Goal: Task Accomplishment & Management: Complete application form

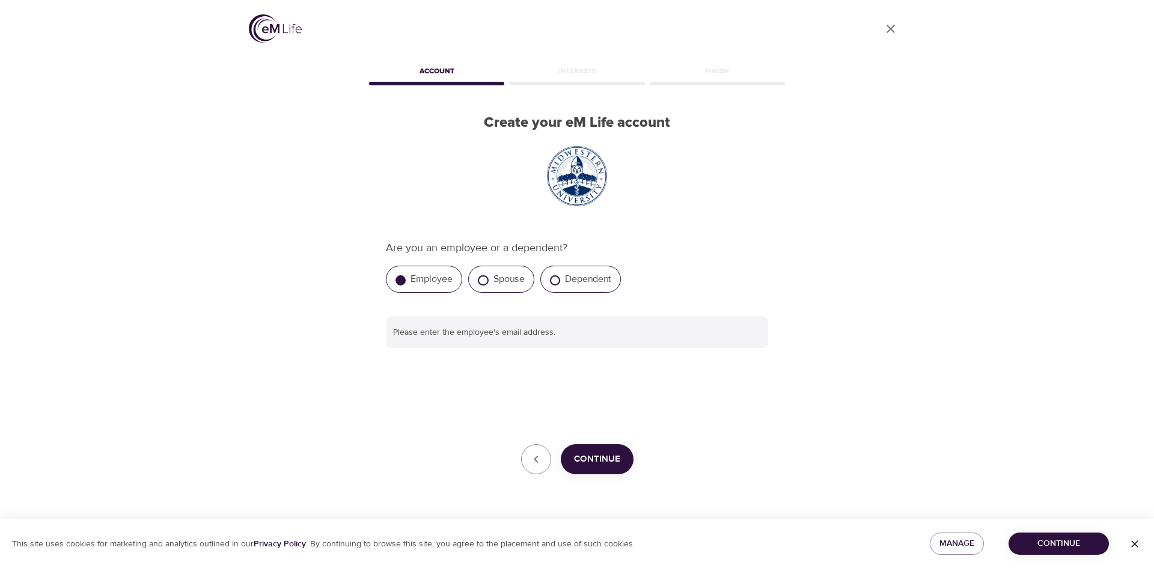
click at [590, 462] on span "Continue" at bounding box center [597, 459] width 46 height 16
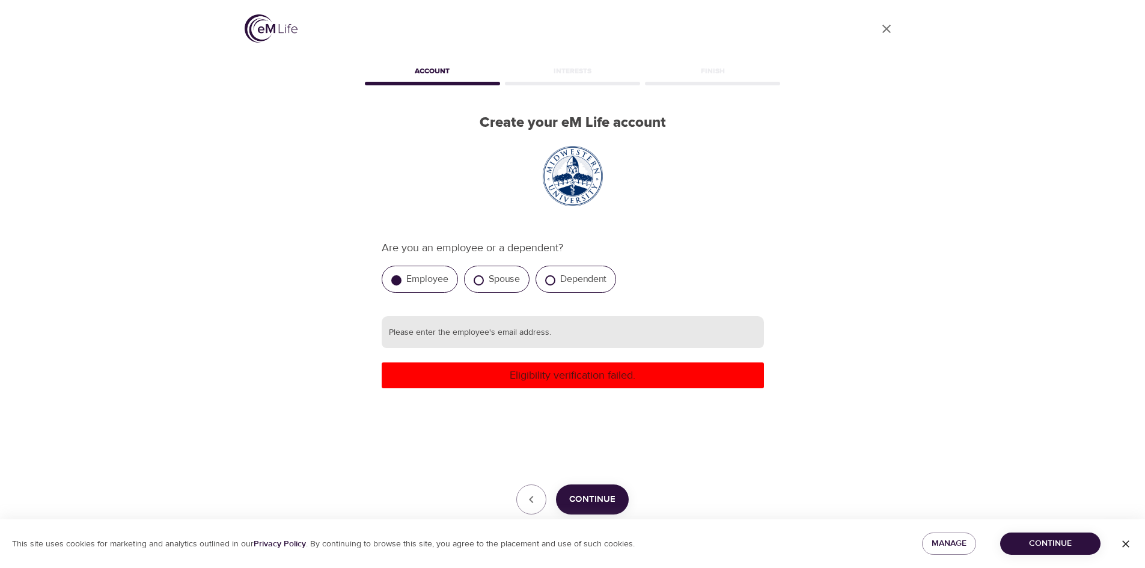
click at [454, 332] on input "text" at bounding box center [573, 332] width 382 height 32
type input "[EMAIL_ADDRESS][DOMAIN_NAME]"
click at [602, 499] on span "Continue" at bounding box center [592, 500] width 46 height 16
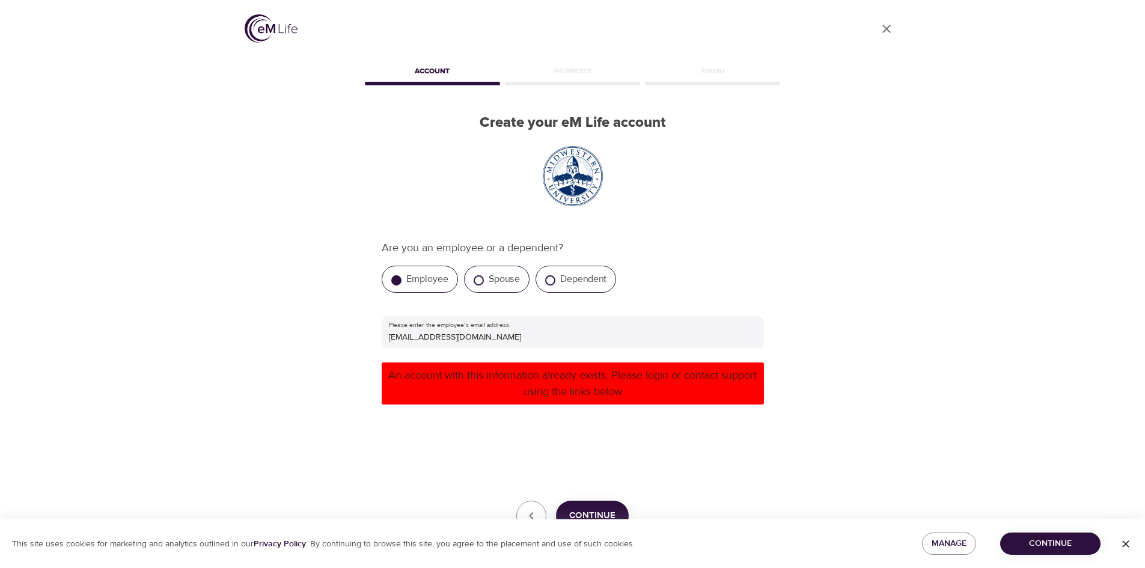
drag, startPoint x: 588, startPoint y: 510, endPoint x: 744, endPoint y: 484, distance: 158.3
click at [639, 511] on div "Continue" at bounding box center [573, 516] width 382 height 30
click at [1057, 541] on span "Continue" at bounding box center [1050, 543] width 81 height 15
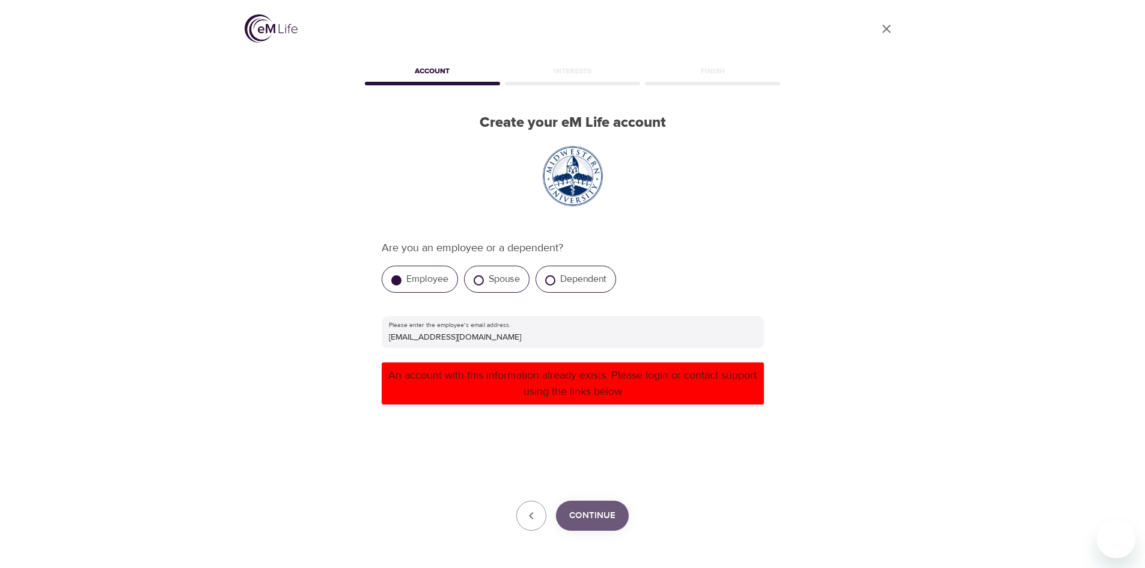
click at [592, 511] on span "Continue" at bounding box center [592, 516] width 46 height 16
